Goal: Information Seeking & Learning: Learn about a topic

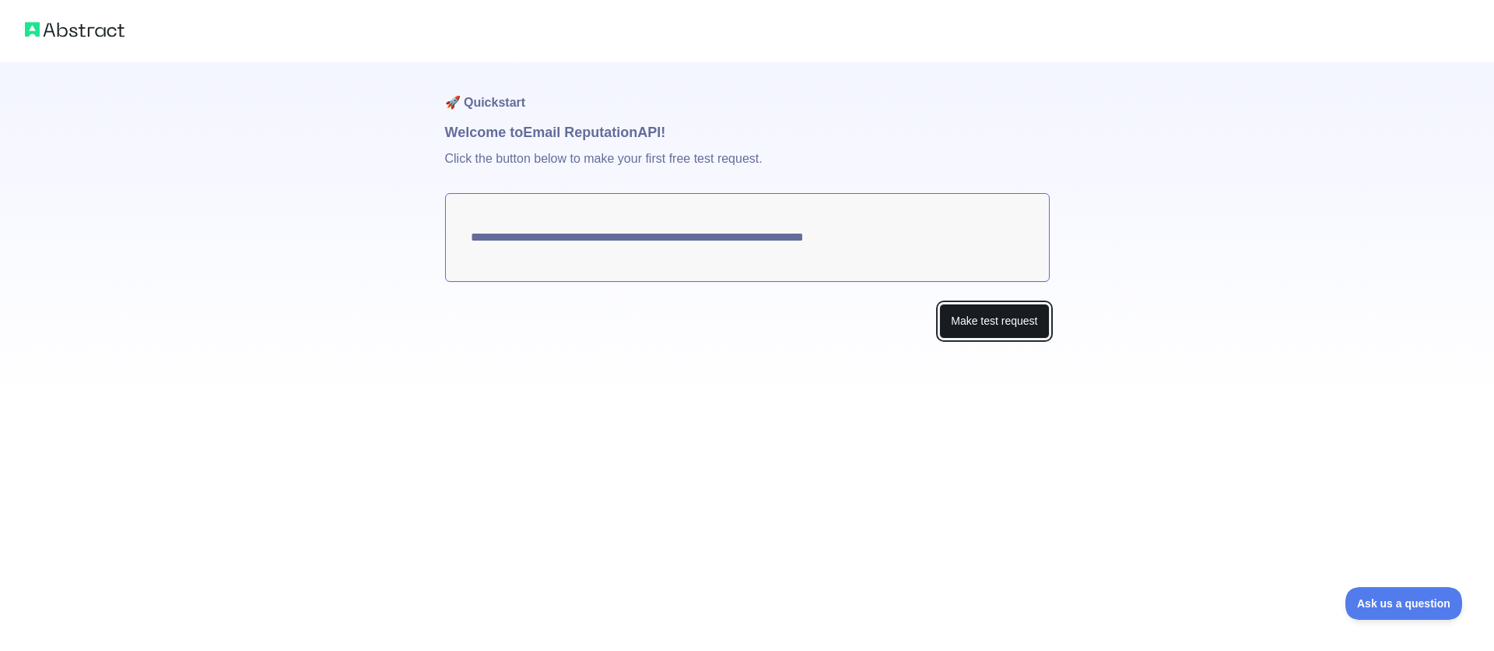
click at [987, 317] on button "Make test request" at bounding box center [994, 320] width 110 height 35
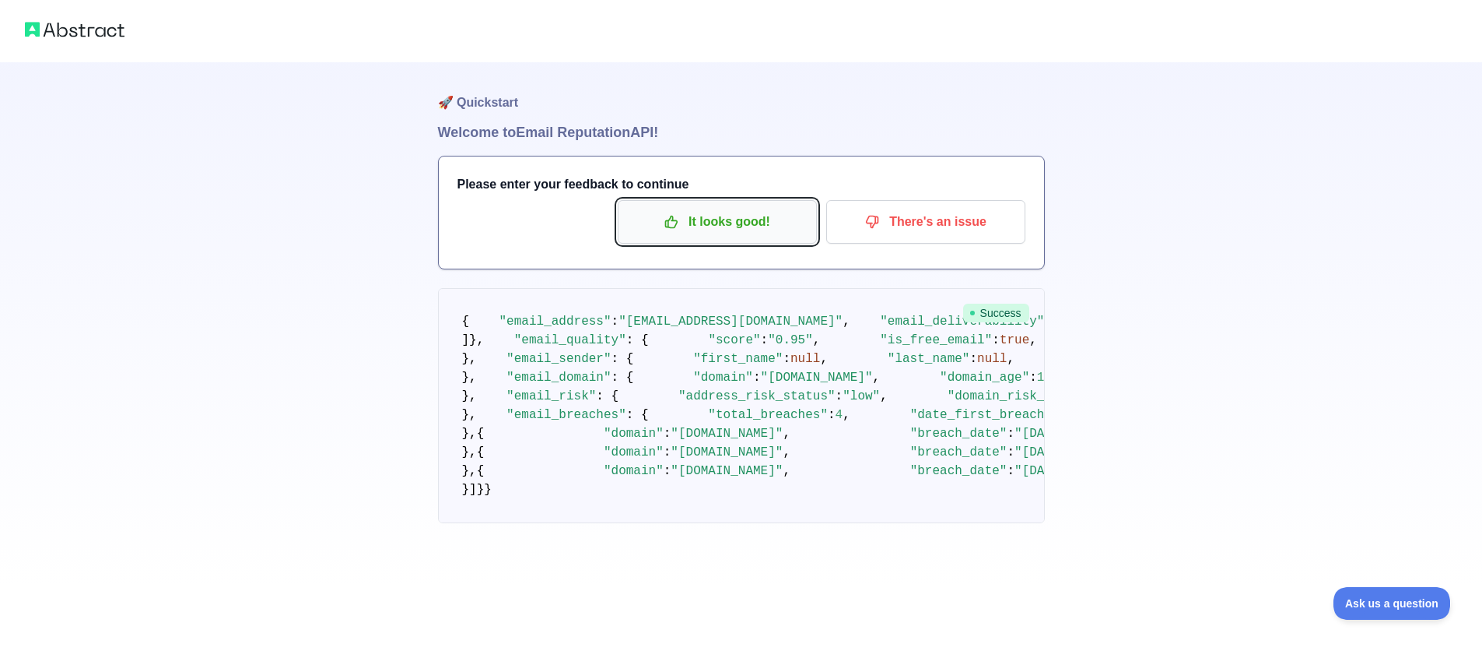
click at [765, 237] on button "It looks good!" at bounding box center [717, 222] width 199 height 44
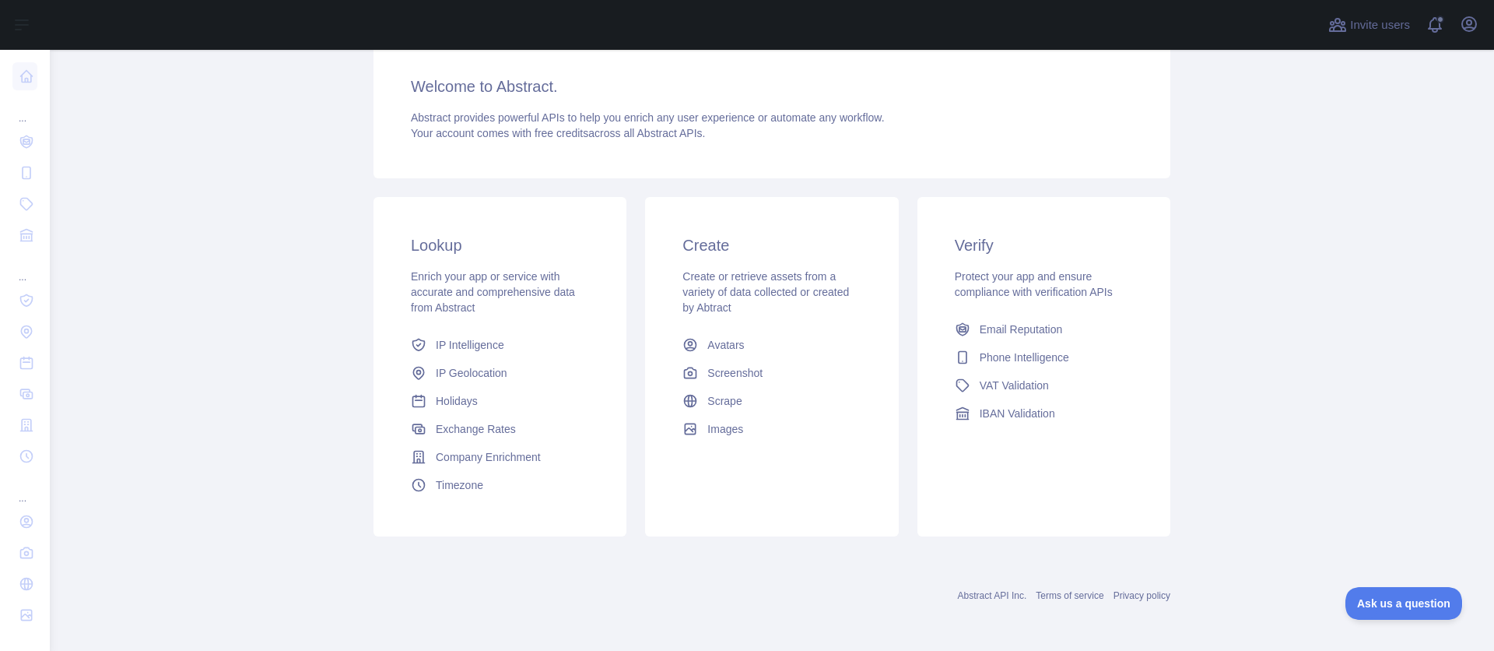
scroll to position [125, 0]
click at [1058, 333] on span "Email Reputation" at bounding box center [1021, 329] width 83 height 16
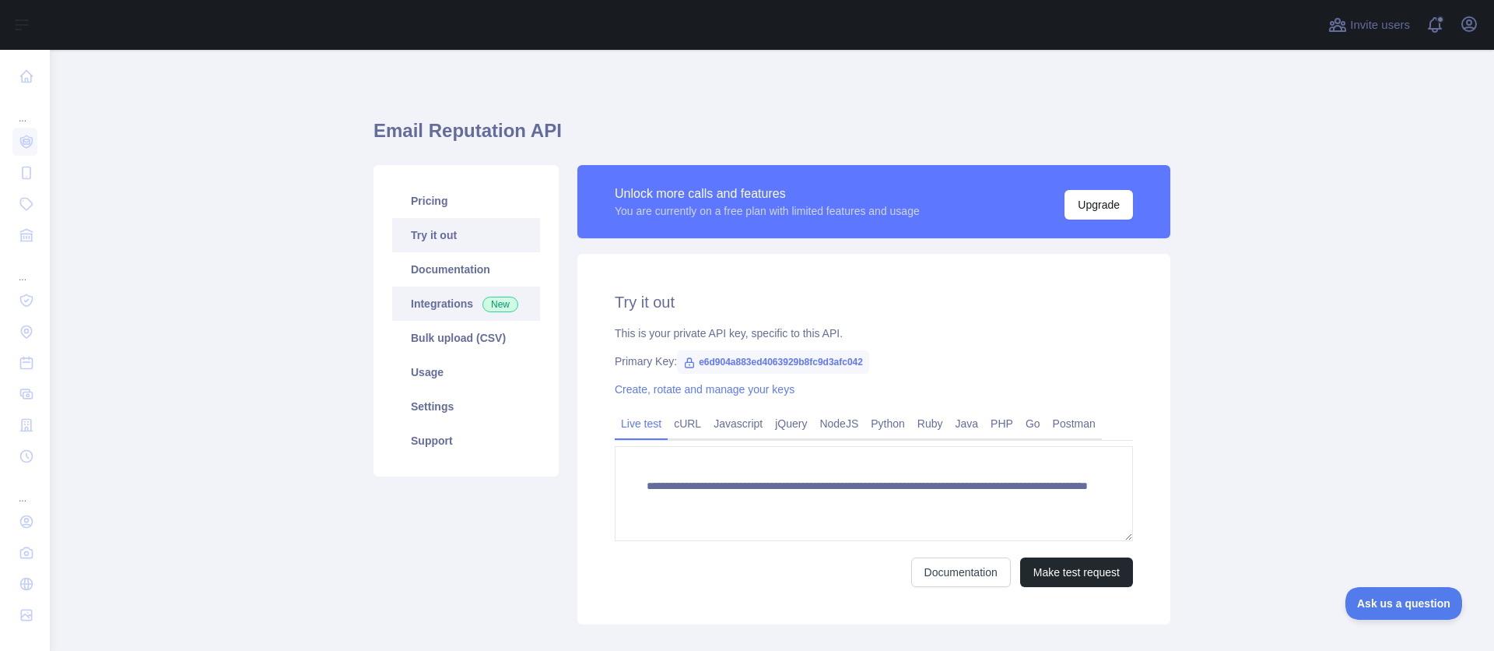
click at [472, 300] on link "Integrations New" at bounding box center [466, 303] width 148 height 34
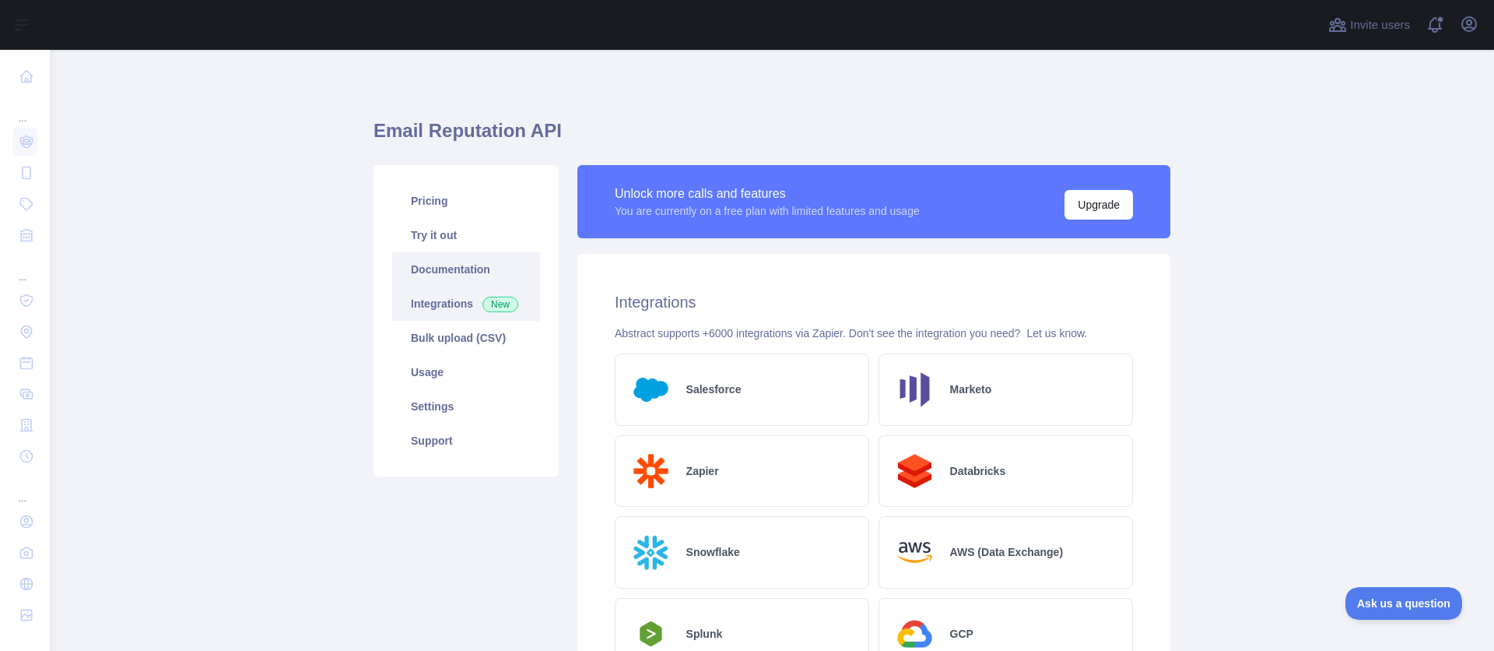
click at [476, 270] on link "Documentation" at bounding box center [466, 269] width 148 height 34
